Goal: Task Accomplishment & Management: Manage account settings

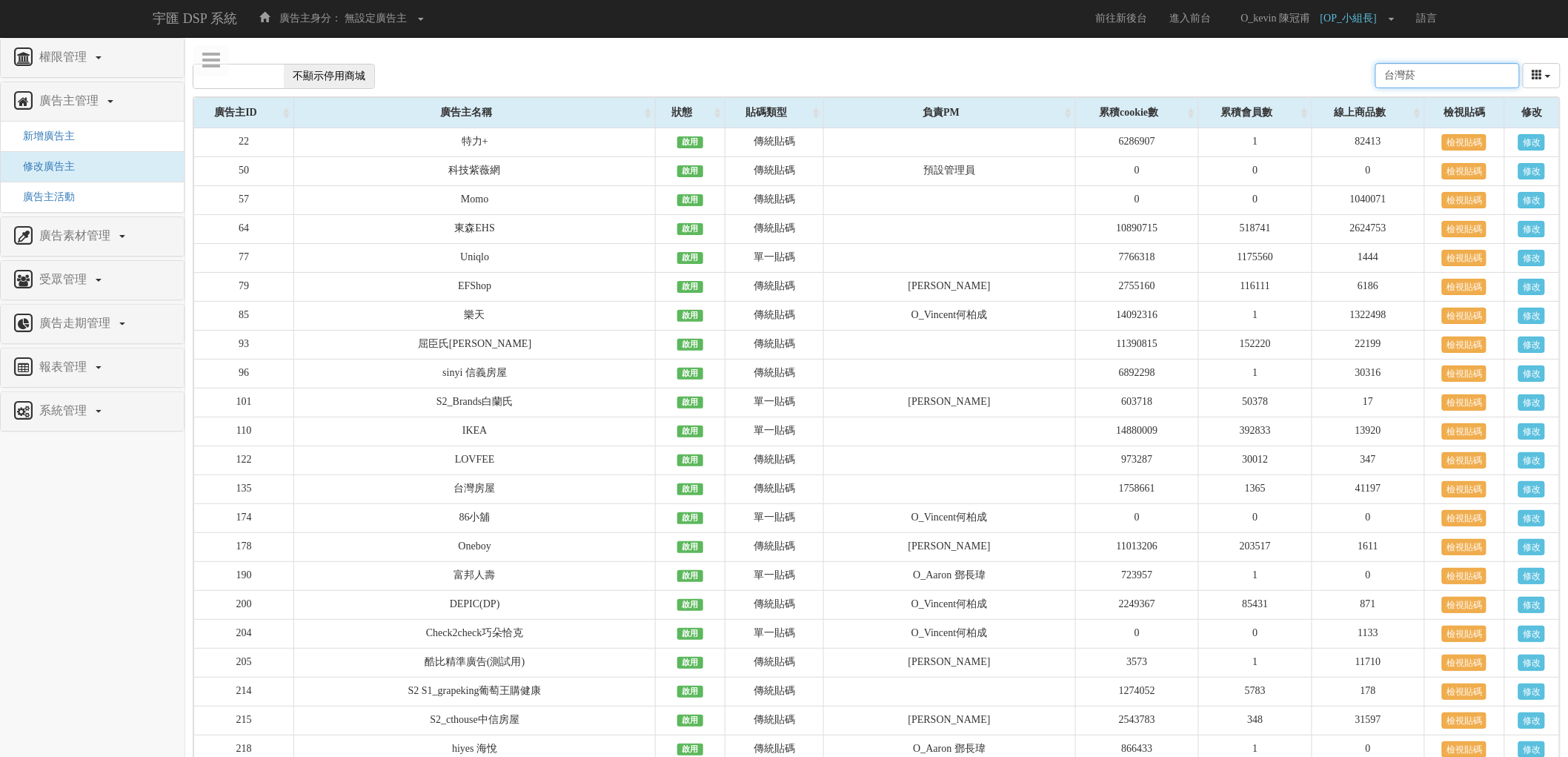
click at [1453, 79] on input "台灣菸" at bounding box center [1447, 76] width 145 height 25
click at [1466, 76] on input "台灣菸" at bounding box center [1447, 76] width 145 height 25
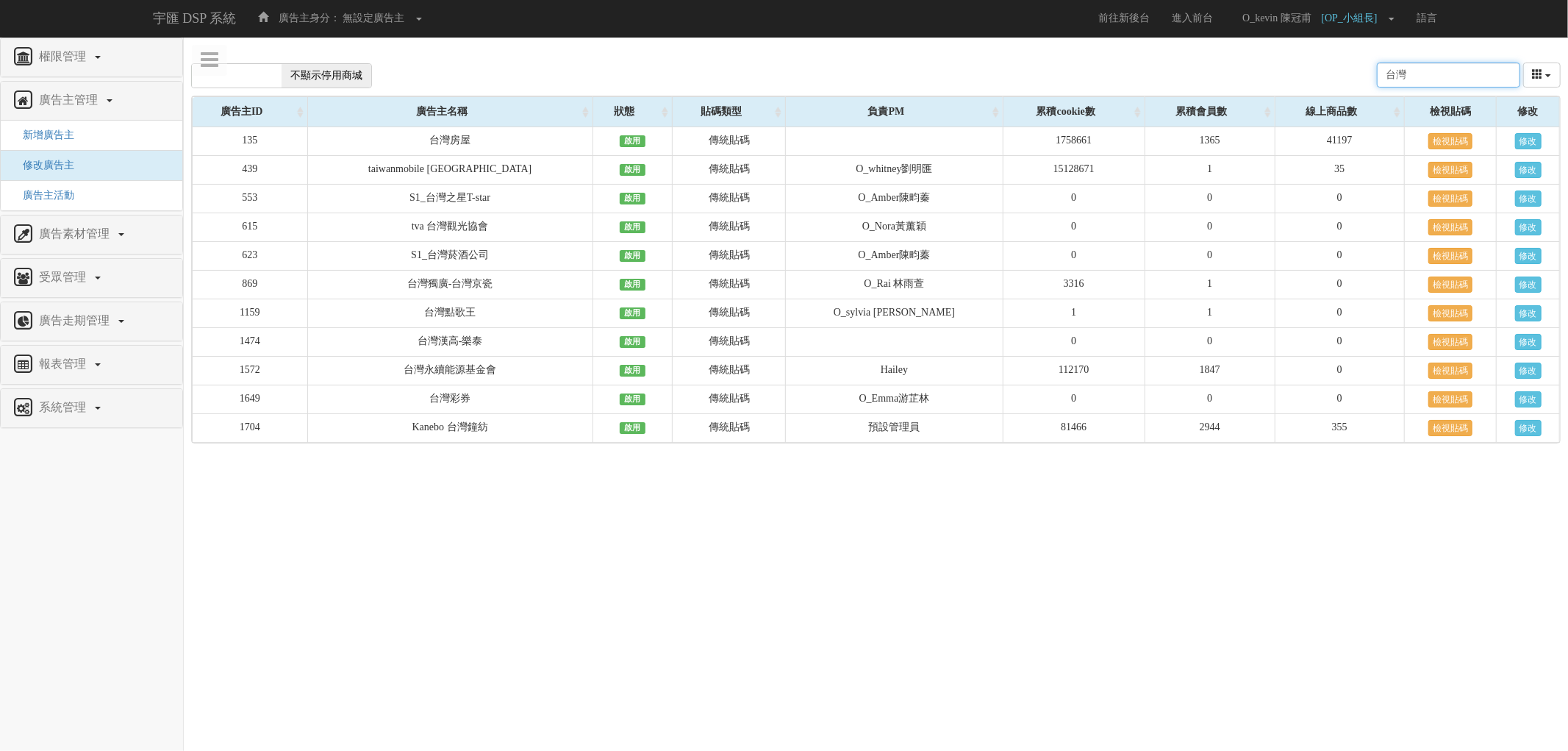
type input "台灣"
click at [100, 55] on link "權限管理" at bounding box center [91, 57] width 160 height 24
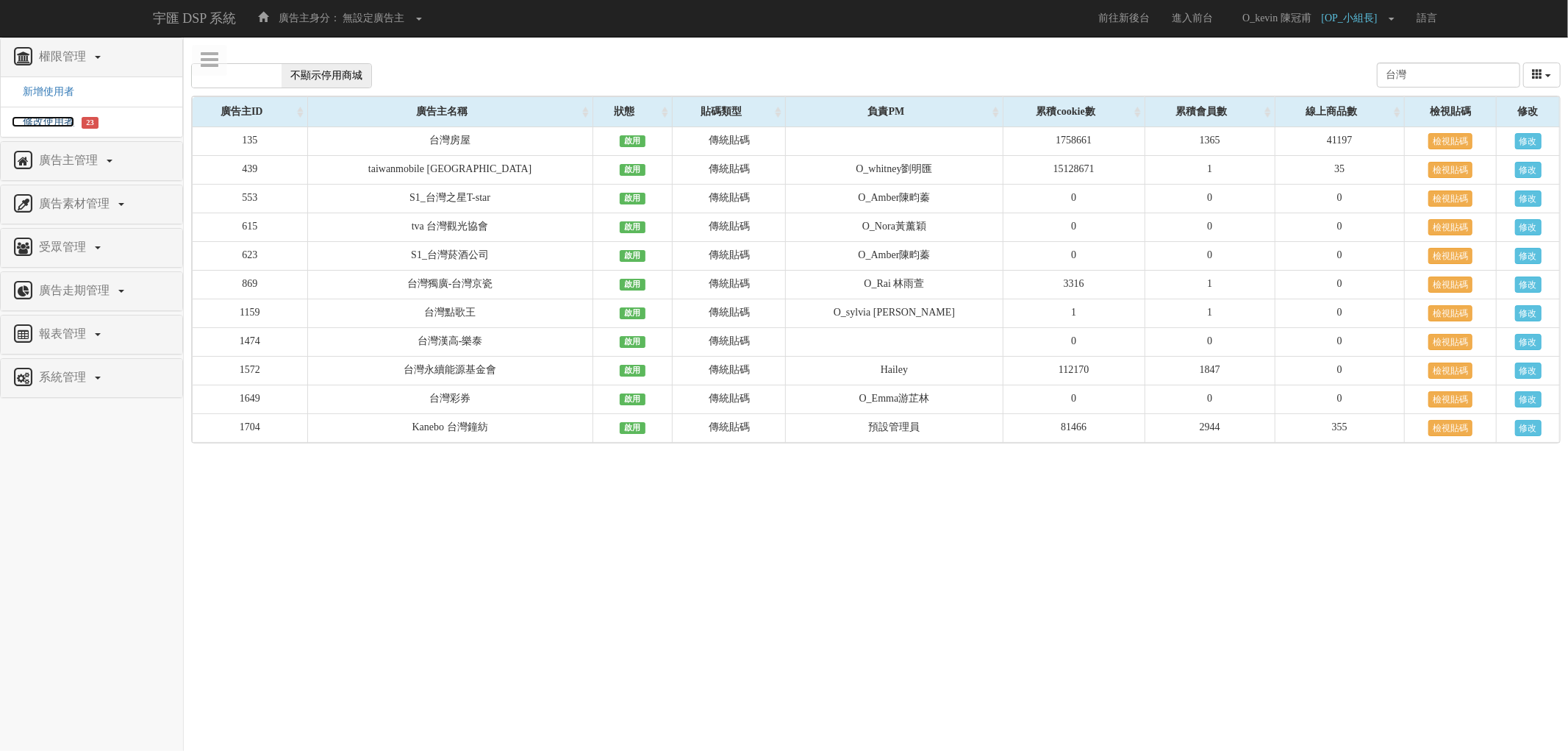
click at [64, 123] on span "修改使用者" at bounding box center [43, 121] width 62 height 11
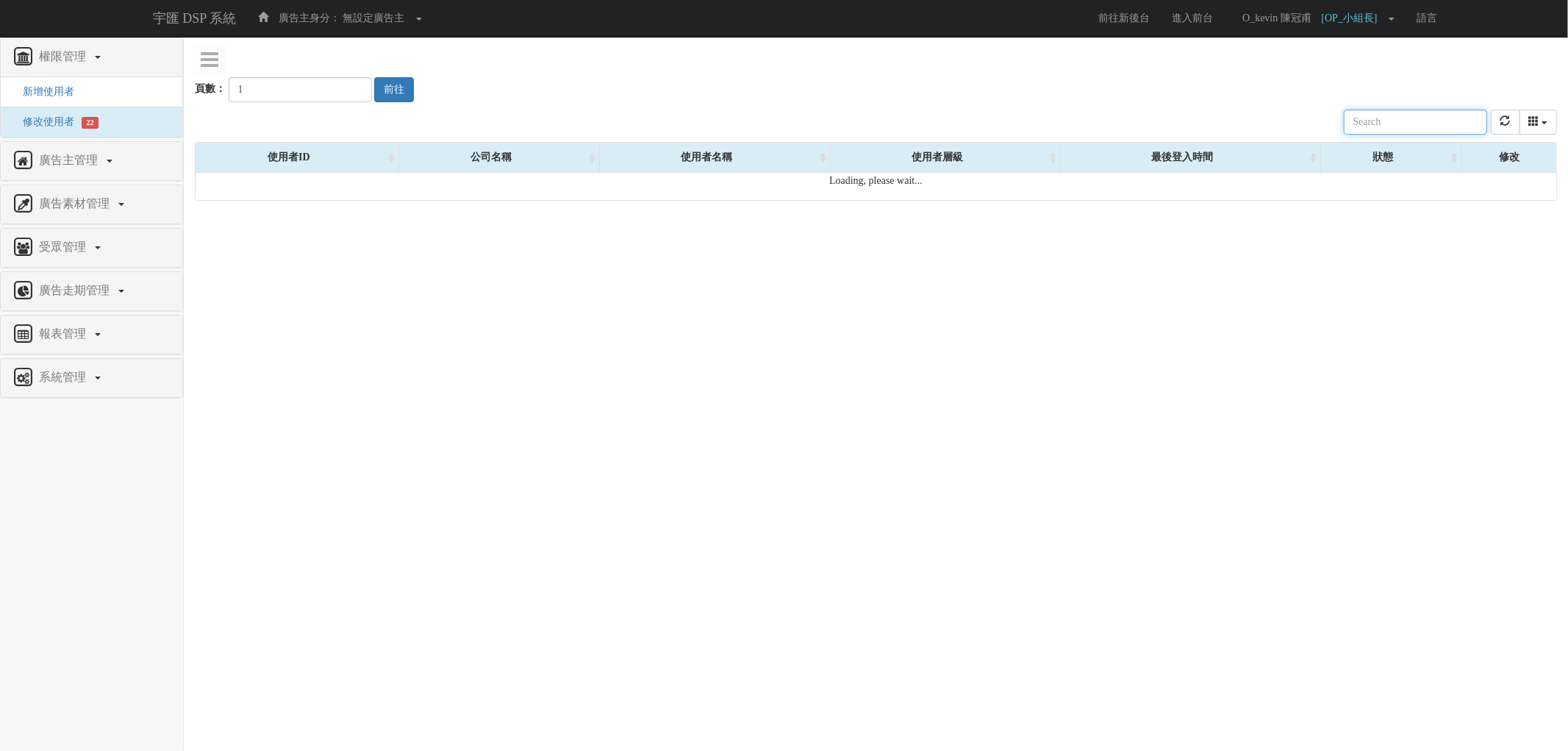
click at [1421, 118] on input "text" at bounding box center [1415, 122] width 143 height 25
type input "s"
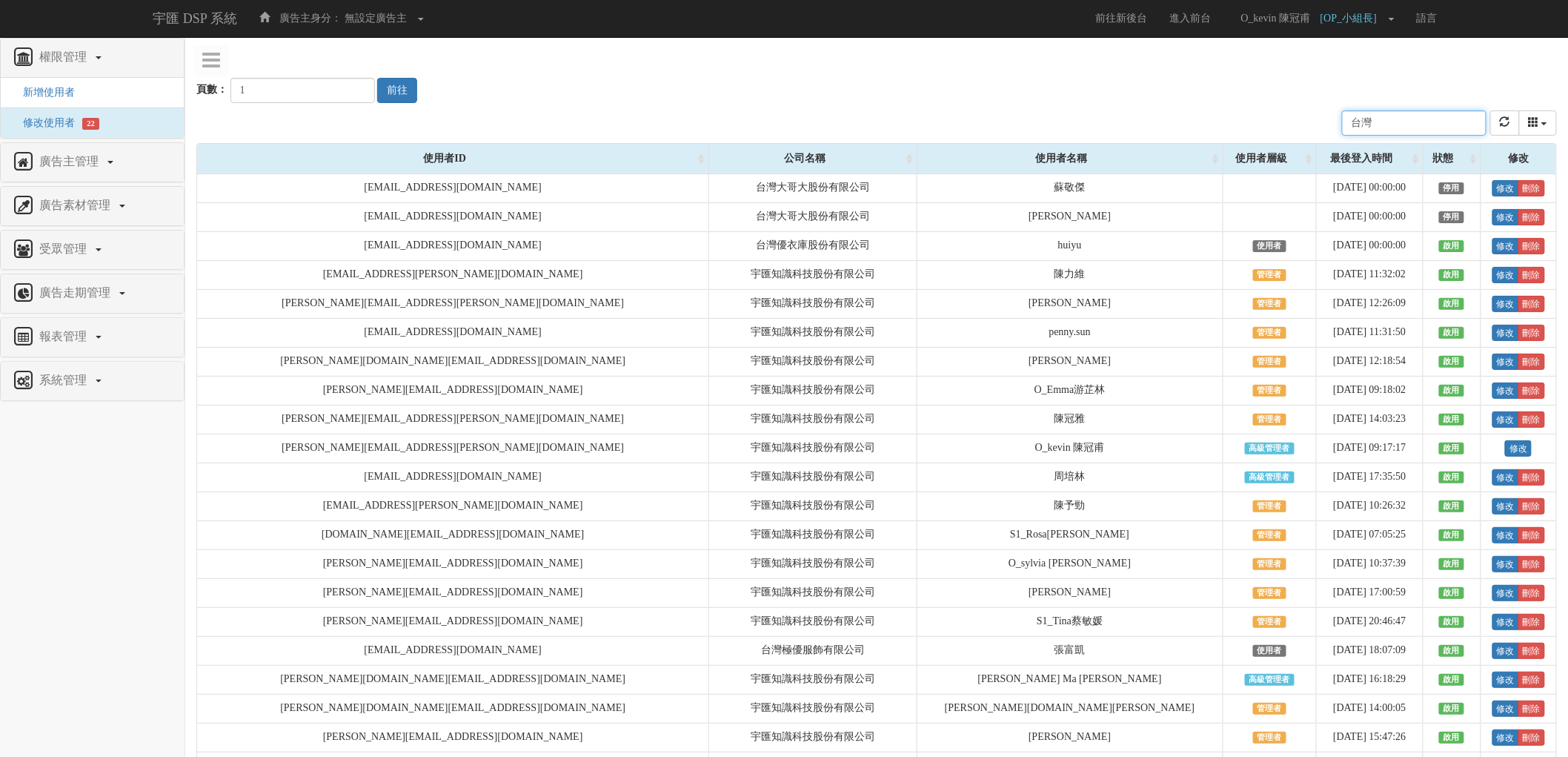
type input "台"
type input "a"
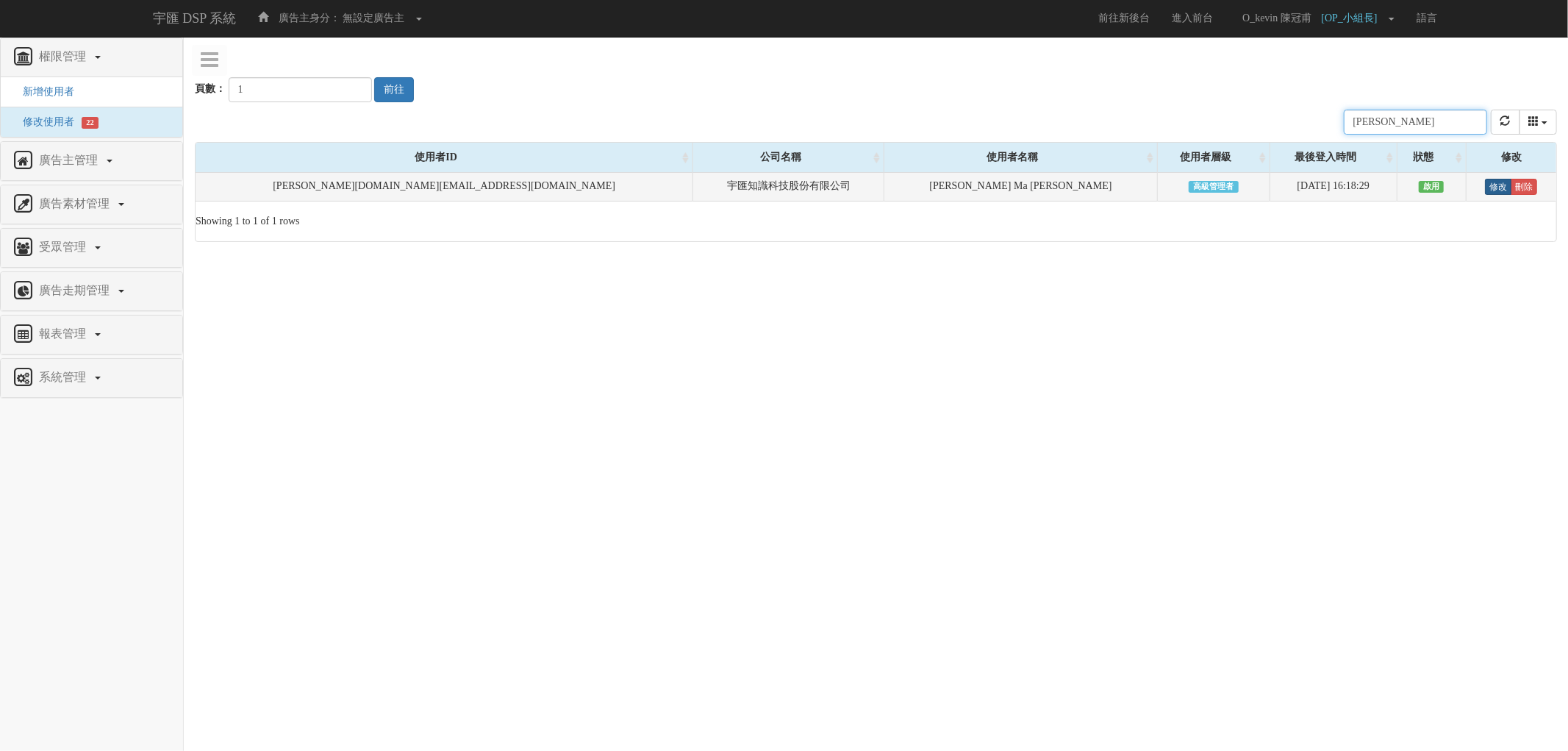
type input "dean"
click at [1485, 190] on link "修改" at bounding box center [1498, 187] width 27 height 16
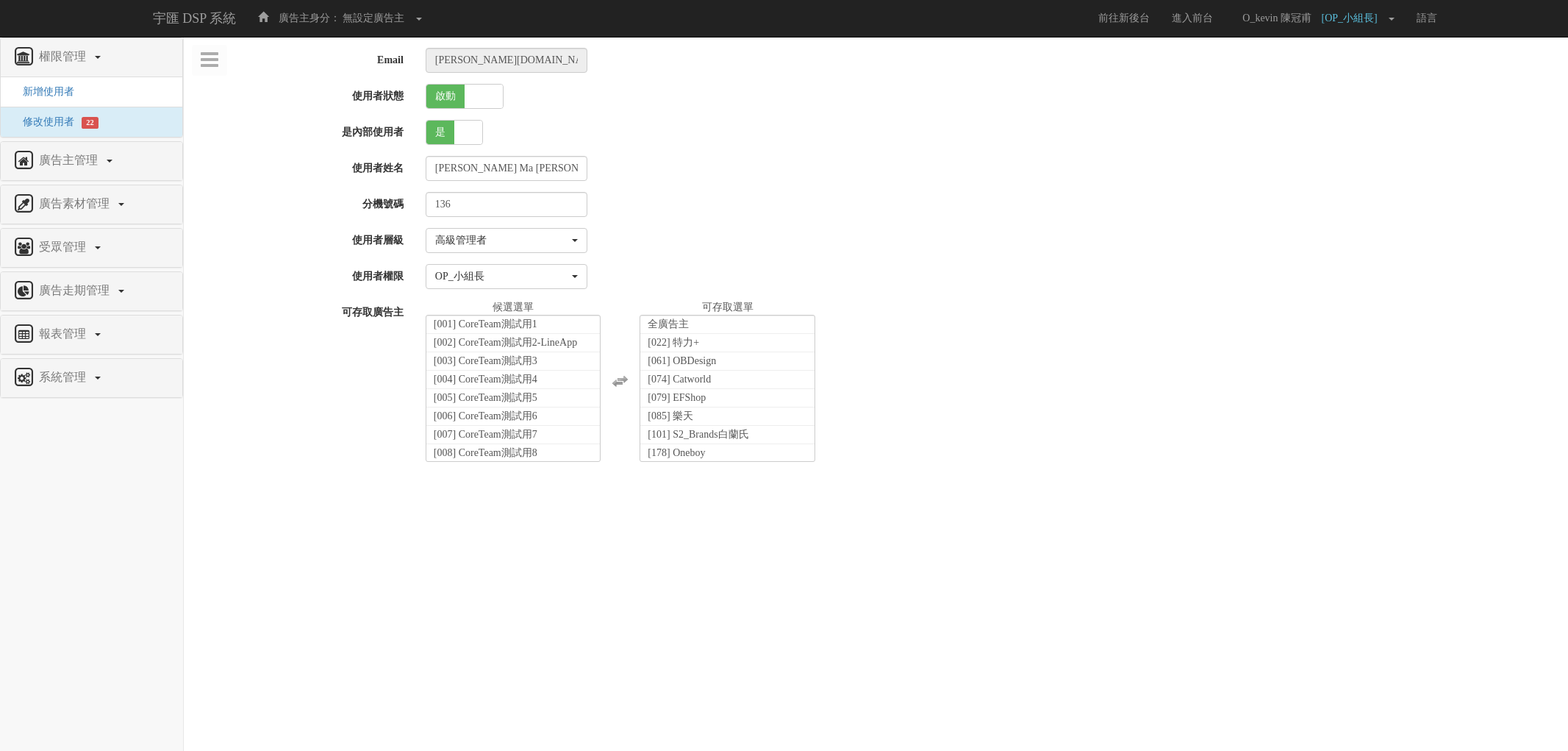
select select "SuperManager"
select select "52"
click at [553, 274] on li "[623] S1_台灣菸酒公司" at bounding box center [514, 264] width 174 height 19
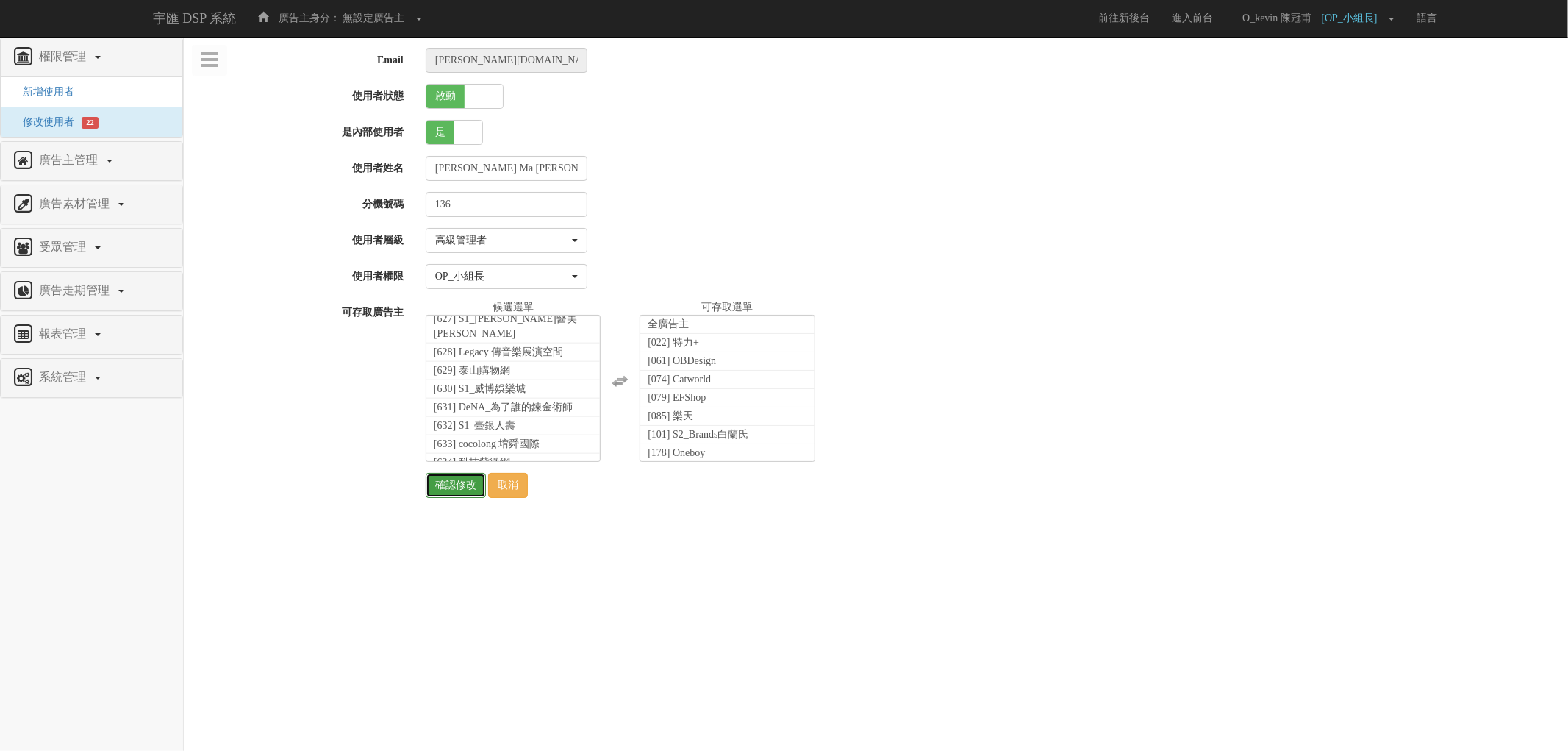
click at [457, 489] on input "確認修改" at bounding box center [456, 486] width 60 height 25
